Goal: Task Accomplishment & Management: Use online tool/utility

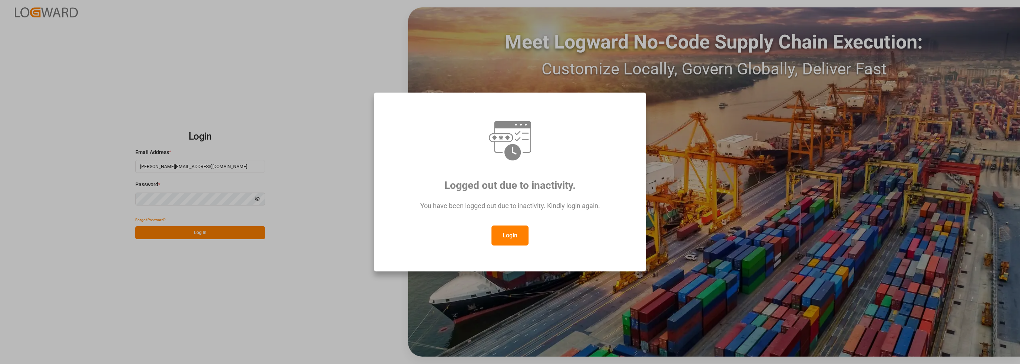
click at [504, 240] on button "Login" at bounding box center [510, 236] width 37 height 20
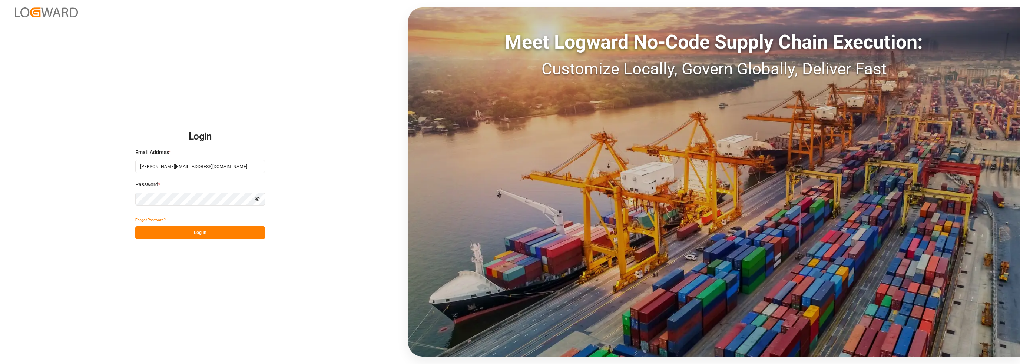
click at [209, 230] on button "Log In" at bounding box center [200, 233] width 130 height 13
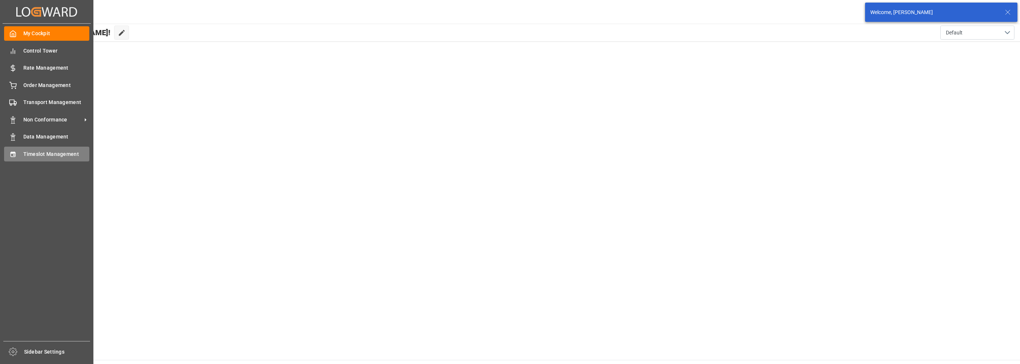
click at [52, 152] on span "Timeslot Management" at bounding box center [56, 155] width 66 height 8
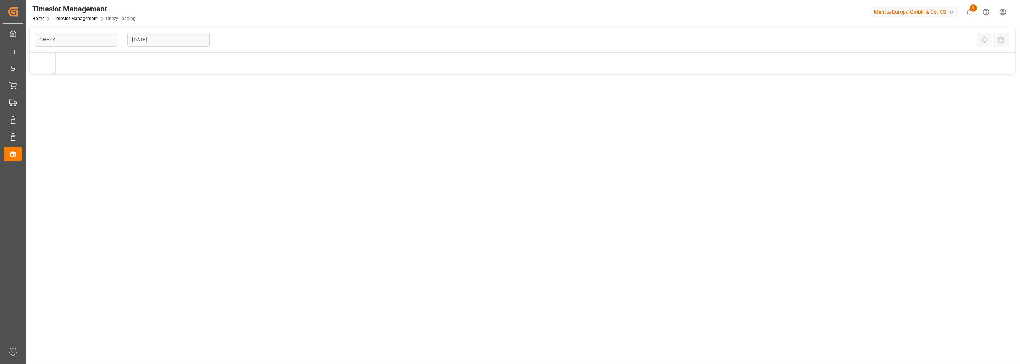
type input "Chezy Loading"
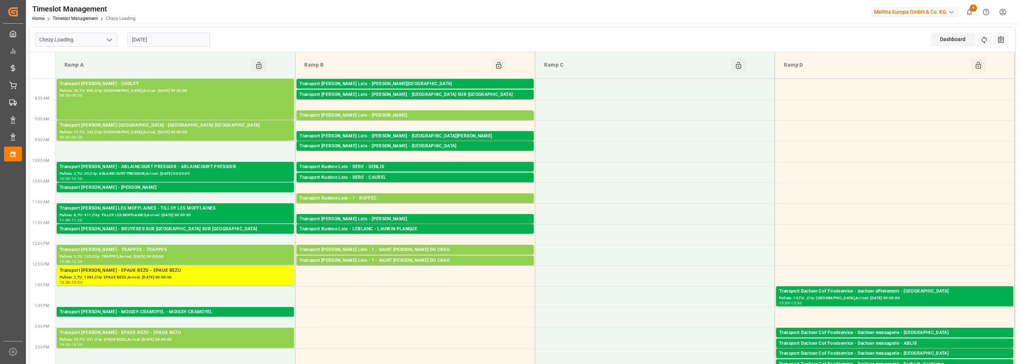
click at [169, 47] on div "[DATE]" at bounding box center [168, 39] width 93 height 24
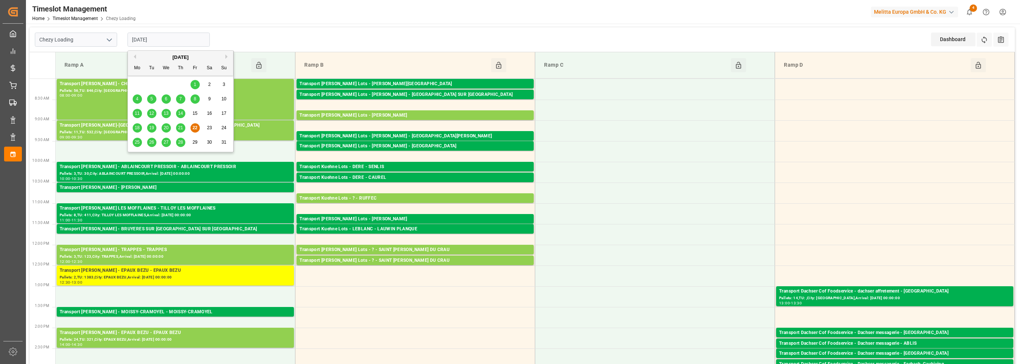
click at [166, 41] on input "[DATE]" at bounding box center [169, 40] width 82 height 14
click at [136, 141] on span "25" at bounding box center [137, 142] width 5 height 5
type input "[DATE]"
